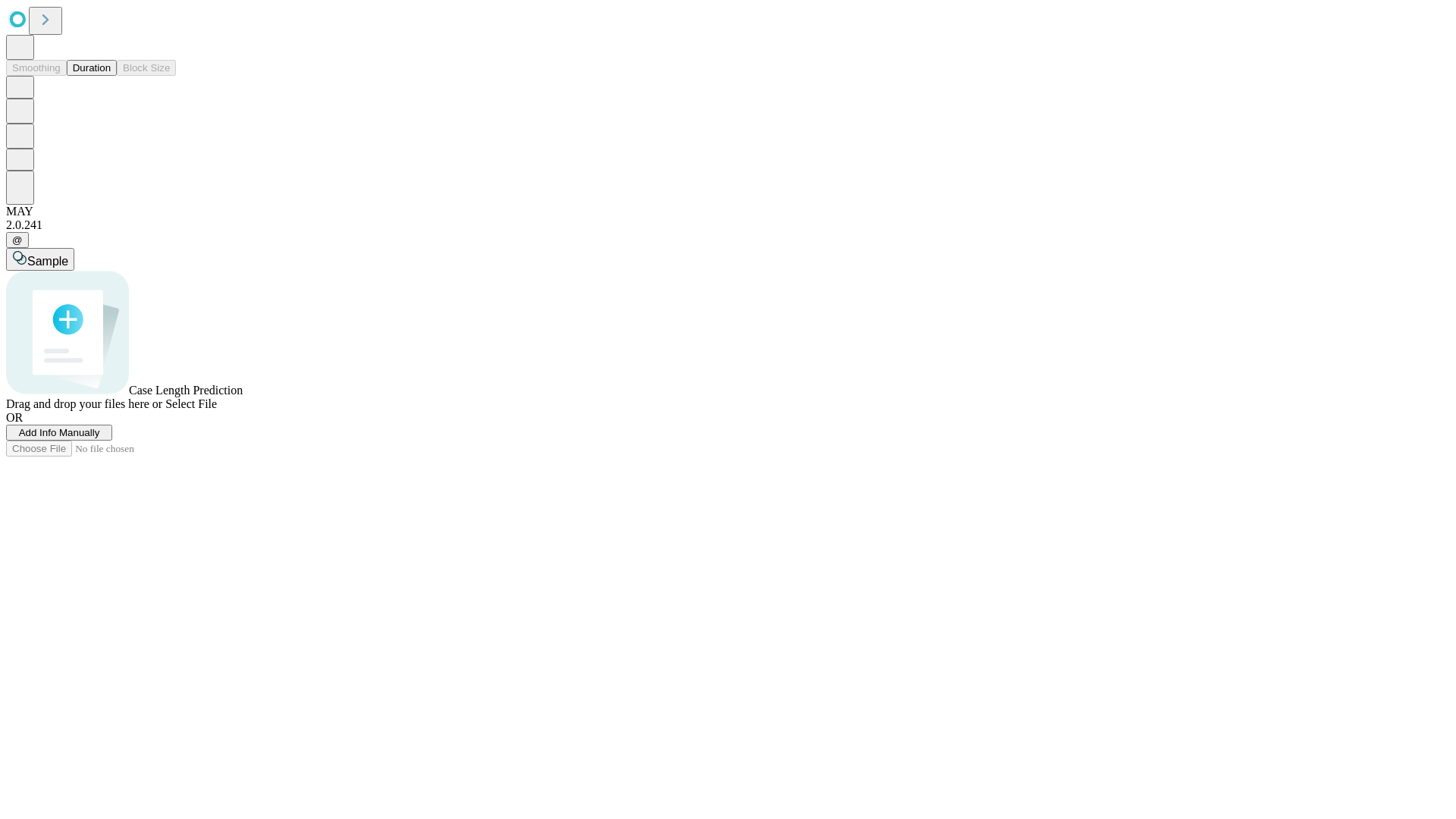
click at [110, 76] on button "Duration" at bounding box center [91, 67] width 50 height 16
click at [100, 438] on span "Add Info Manually" at bounding box center [59, 433] width 82 height 12
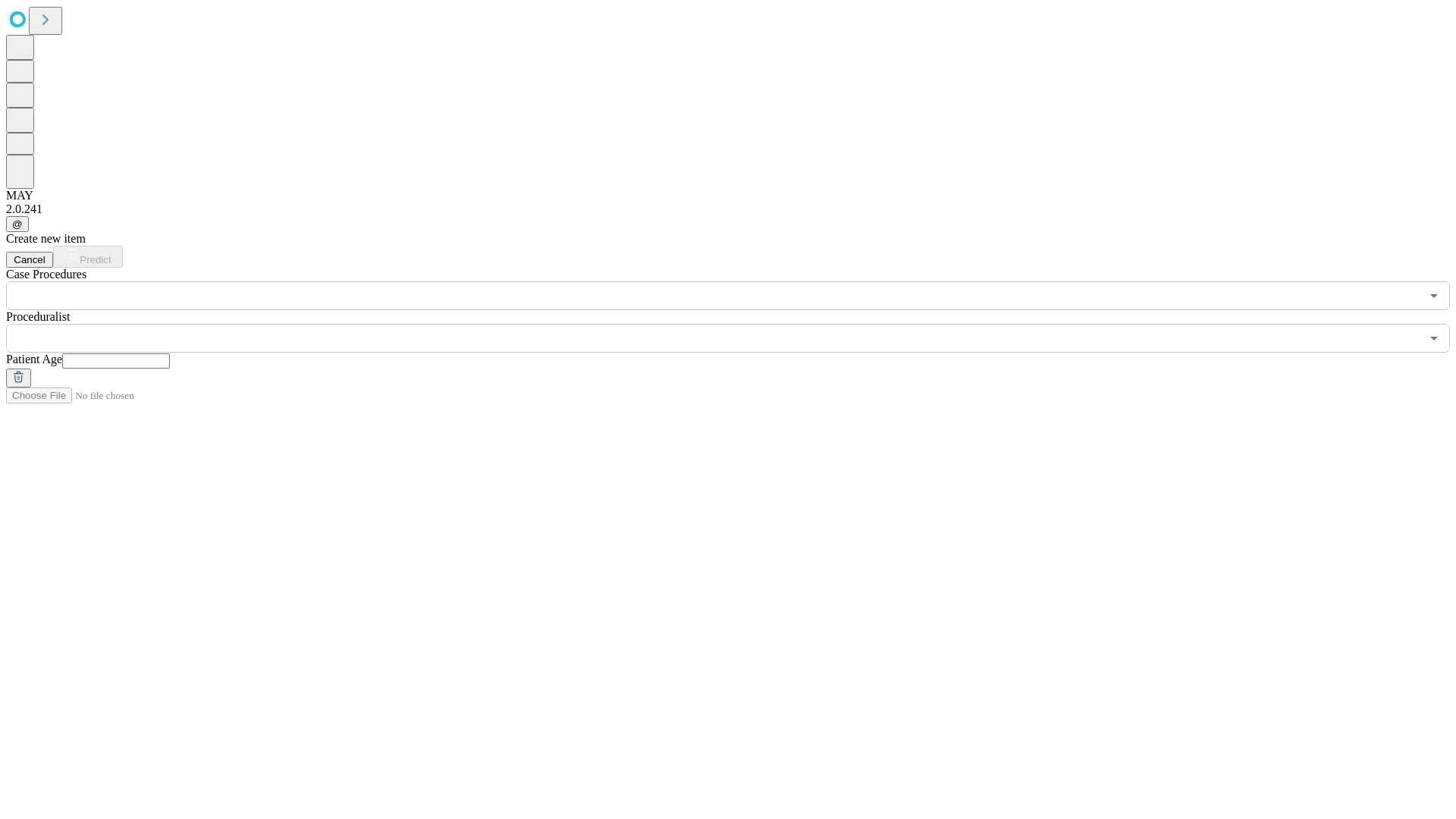
click at [170, 353] on input "text" at bounding box center [116, 361] width 108 height 15
type input "***"
click at [739, 323] on input "text" at bounding box center [713, 337] width 1415 height 29
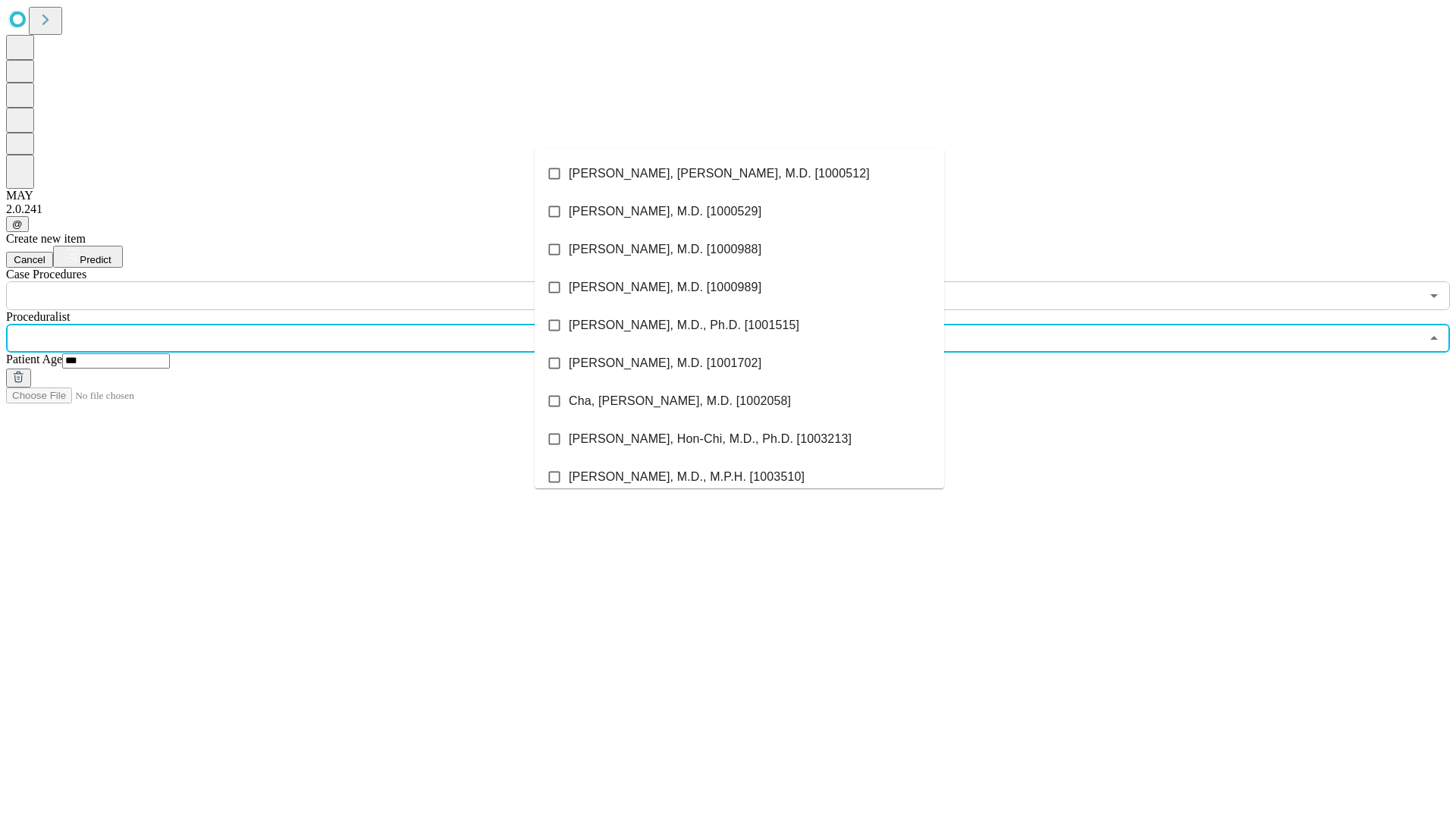
click at [740, 174] on li "[PERSON_NAME], [PERSON_NAME], M.D. [1000512]" at bounding box center [739, 174] width 409 height 38
click at [319, 282] on input "text" at bounding box center [713, 295] width 1415 height 29
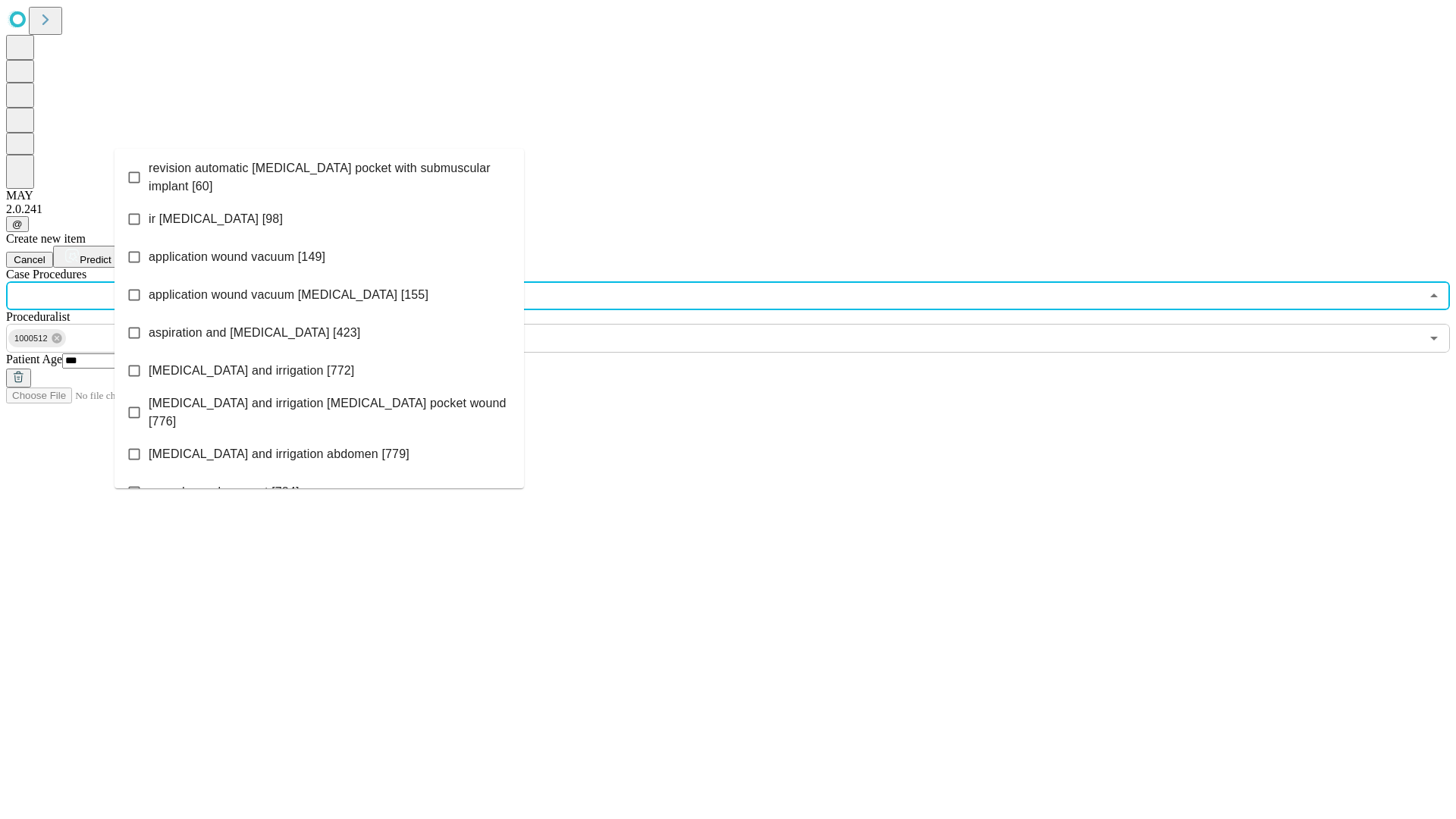
click at [320, 174] on span "revision automatic [MEDICAL_DATA] pocket with submuscular implant [60]" at bounding box center [330, 177] width 363 height 36
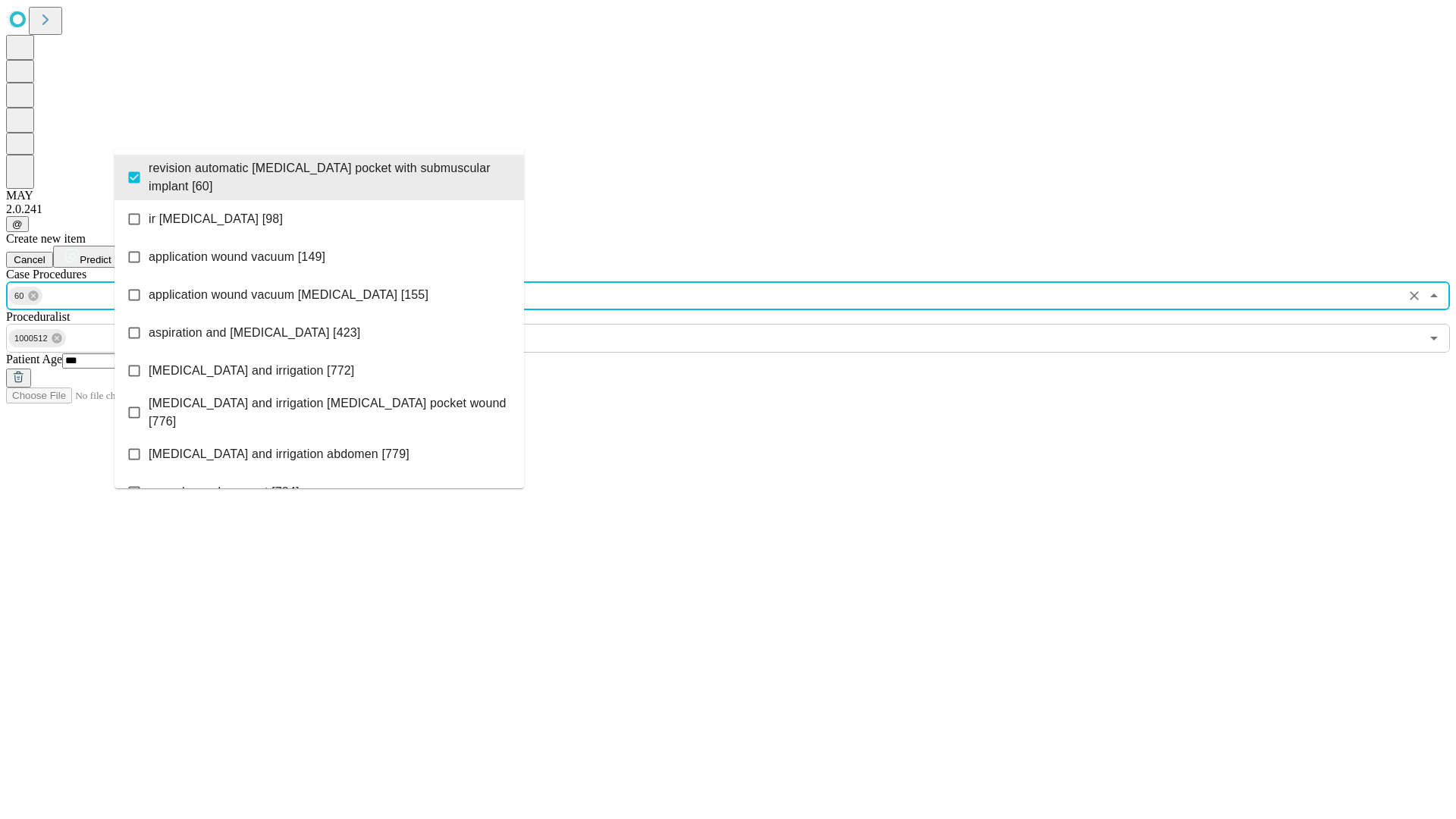
click at [110, 254] on span "Predict" at bounding box center [96, 260] width 31 height 12
